Goal: Transaction & Acquisition: Purchase product/service

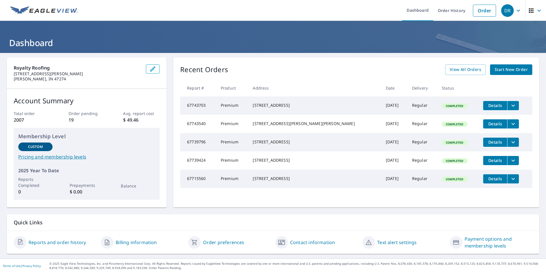
click at [499, 70] on span "Start New Order" at bounding box center [511, 69] width 33 height 7
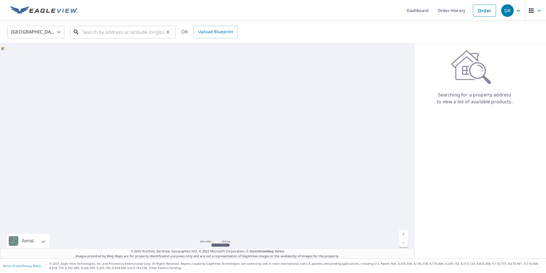
click at [134, 31] on input "text" at bounding box center [123, 32] width 81 height 16
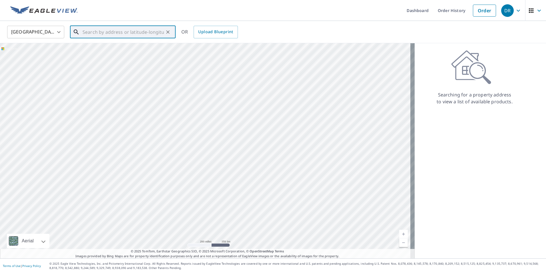
paste input "[STREET_ADDRESS]"
click at [153, 49] on span "[STREET_ADDRESS]" at bounding box center [126, 48] width 90 height 7
type input "[STREET_ADDRESS]"
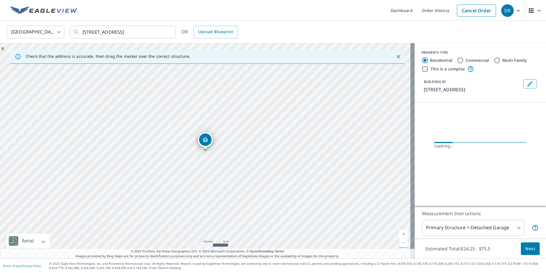
click at [400, 232] on link "Current Level 17, Zoom In" at bounding box center [404, 234] width 9 height 9
click at [400, 232] on link "Current Level 18, Zoom In" at bounding box center [404, 234] width 9 height 9
click at [400, 232] on link "Current Level 19, Zoom In" at bounding box center [404, 234] width 9 height 9
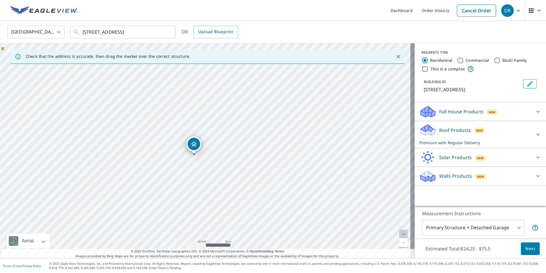
drag, startPoint x: 206, startPoint y: 148, endPoint x: 194, endPoint y: 152, distance: 12.5
click at [443, 133] on p "Roof Products" at bounding box center [456, 130] width 32 height 7
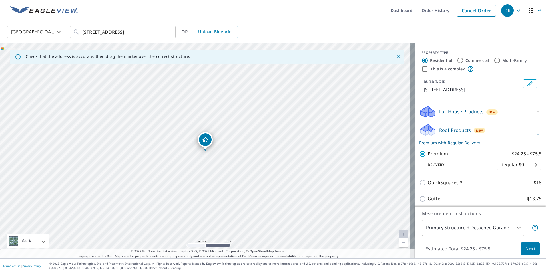
click at [526, 248] on span "Next" at bounding box center [531, 248] width 10 height 7
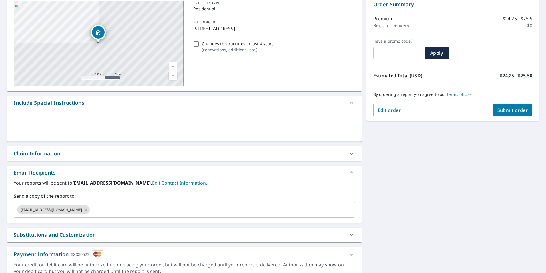
scroll to position [87, 0]
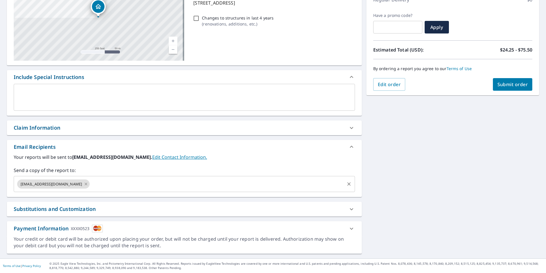
click at [85, 183] on icon at bounding box center [86, 183] width 3 height 3
click at [64, 183] on input "text" at bounding box center [180, 183] width 328 height 11
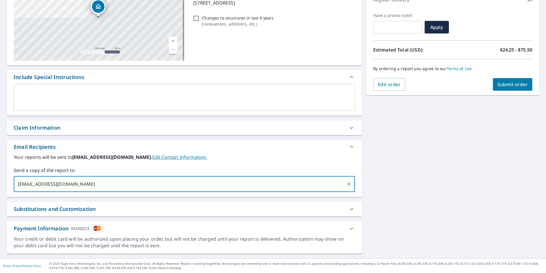
type input "[EMAIL_ADDRESS][DOMAIN_NAME]"
click at [388, 154] on div "[STREET_ADDRESS] A standard road map Aerial A detailed look from above Labels L…" at bounding box center [273, 112] width 546 height 292
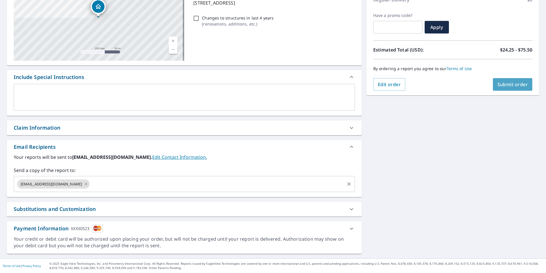
click at [498, 89] on button "Submit order" at bounding box center [513, 84] width 40 height 13
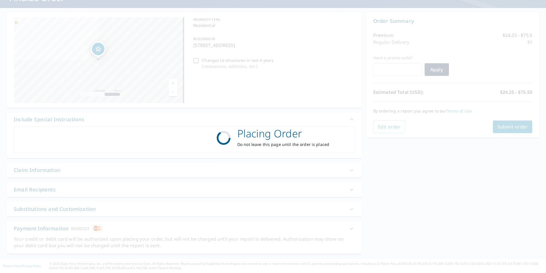
scroll to position [45, 0]
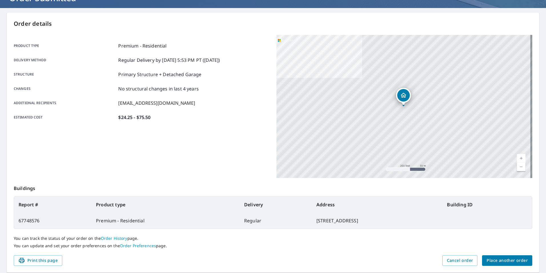
click at [488, 257] on span "Place another order" at bounding box center [507, 260] width 41 height 7
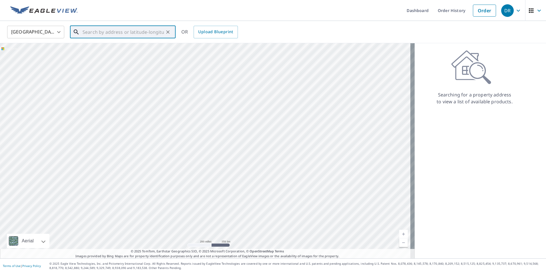
click at [121, 28] on input "text" at bounding box center [123, 32] width 81 height 16
paste input "[STREET_ADDRESS]"
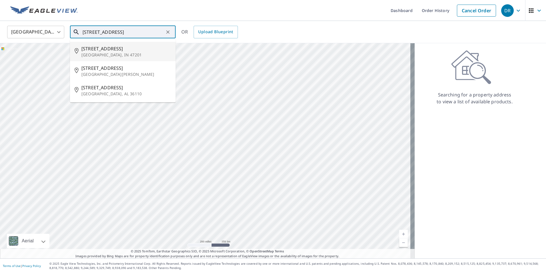
click at [144, 50] on span "[STREET_ADDRESS]" at bounding box center [126, 48] width 90 height 7
type input "[STREET_ADDRESS][PERSON_NAME]"
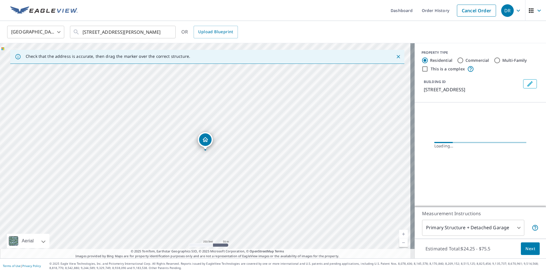
click at [401, 230] on link "Current Level 17, Zoom In" at bounding box center [404, 234] width 9 height 9
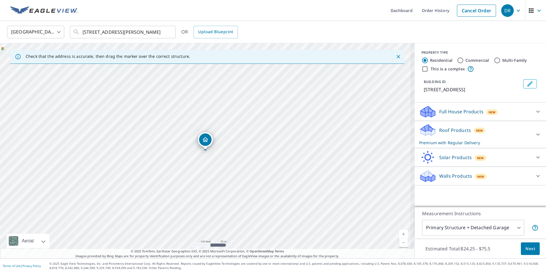
click at [401, 230] on link "Current Level 18, Zoom In" at bounding box center [404, 234] width 9 height 9
click at [490, 131] on div "Roof Products New Premium with Regular Delivery" at bounding box center [476, 134] width 112 height 22
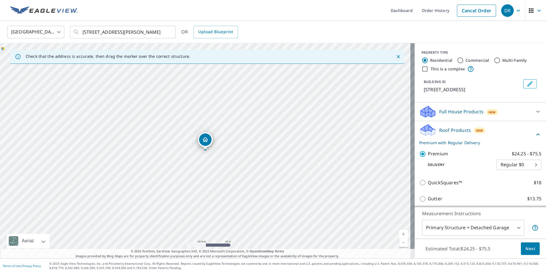
click at [527, 249] on span "Next" at bounding box center [531, 248] width 10 height 7
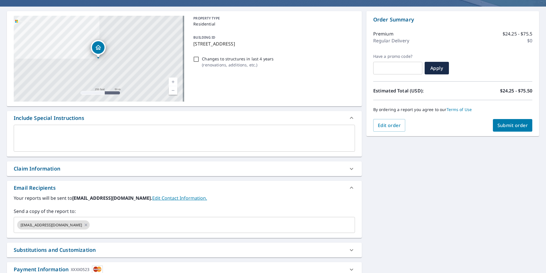
scroll to position [75, 0]
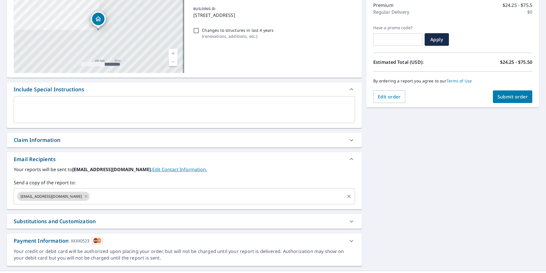
click at [85, 196] on icon at bounding box center [86, 196] width 3 height 3
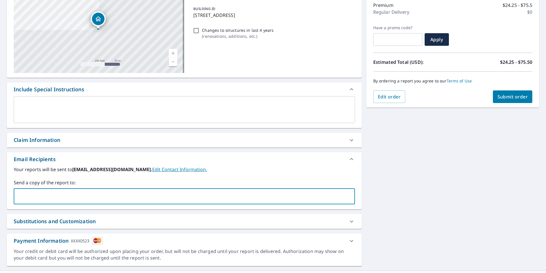
click at [63, 196] on input "text" at bounding box center [180, 196] width 328 height 11
type input "[EMAIL_ADDRESS][DOMAIN_NAME]"
click at [372, 193] on div "[STREET_ADDRESS][PERSON_NAME] A standard road map Aerial A detailed look from a…" at bounding box center [273, 124] width 546 height 292
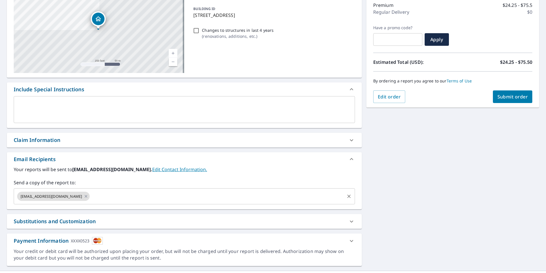
click at [505, 93] on button "Submit order" at bounding box center [513, 96] width 40 height 13
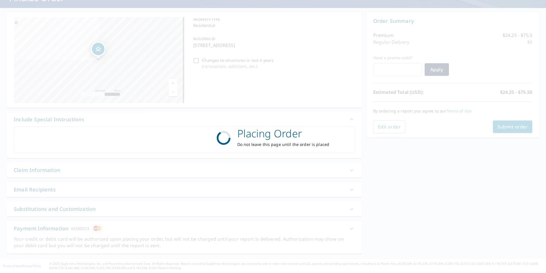
scroll to position [45, 0]
